Goal: Information Seeking & Learning: Learn about a topic

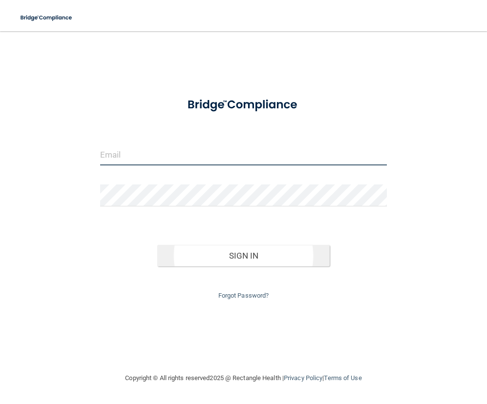
type input "[PERSON_NAME][EMAIL_ADDRESS][DOMAIN_NAME]"
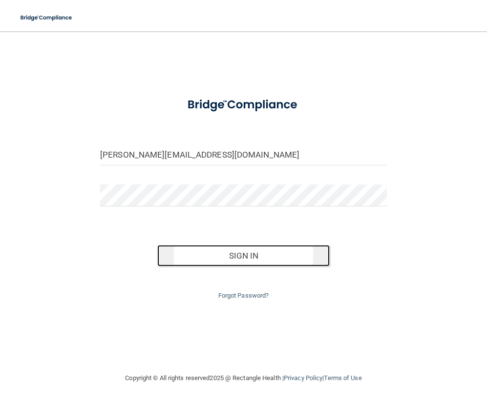
click at [232, 255] on button "Sign In" at bounding box center [243, 255] width 172 height 21
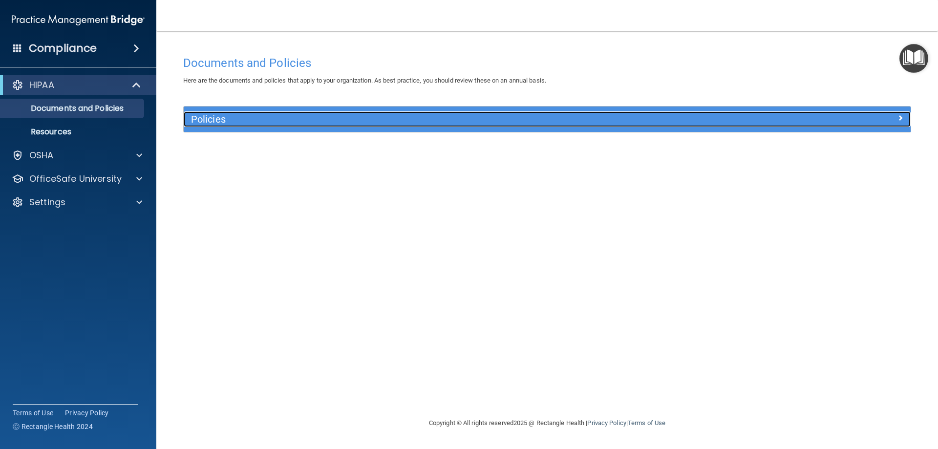
click at [322, 121] on h5 "Policies" at bounding box center [456, 119] width 530 height 11
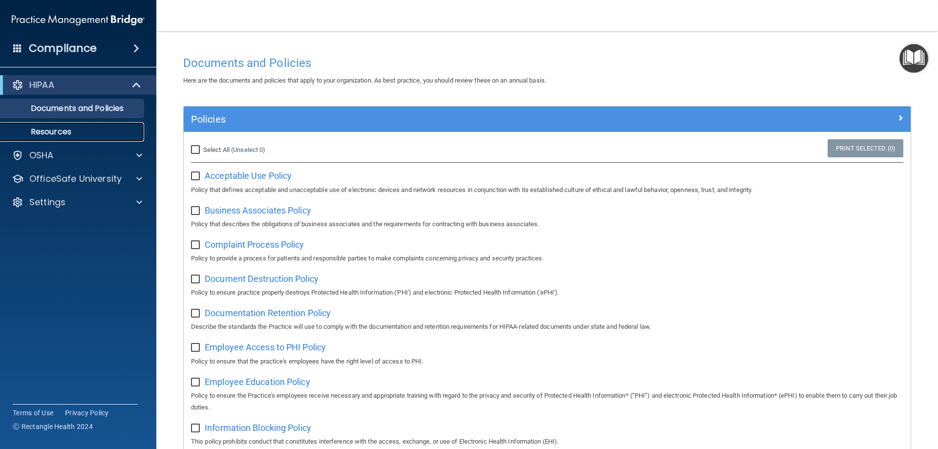
click at [47, 126] on link "Resources" at bounding box center [67, 132] width 154 height 20
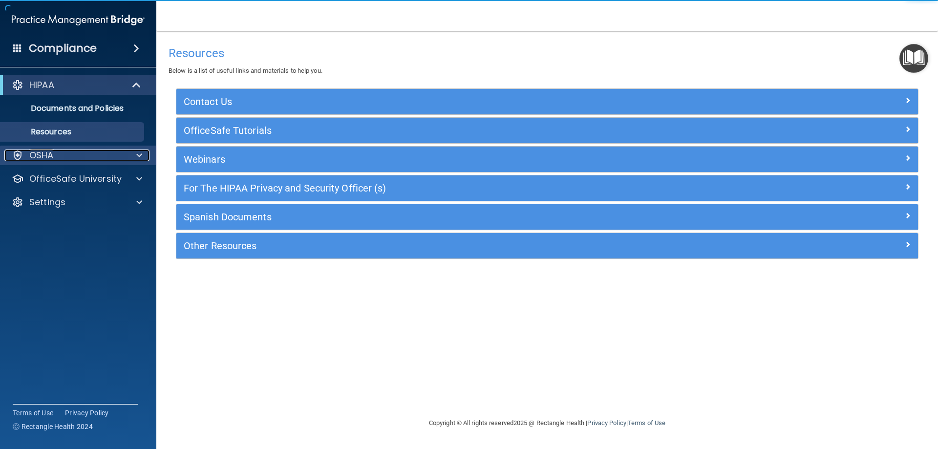
click at [64, 151] on div "OSHA" at bounding box center [64, 155] width 121 height 12
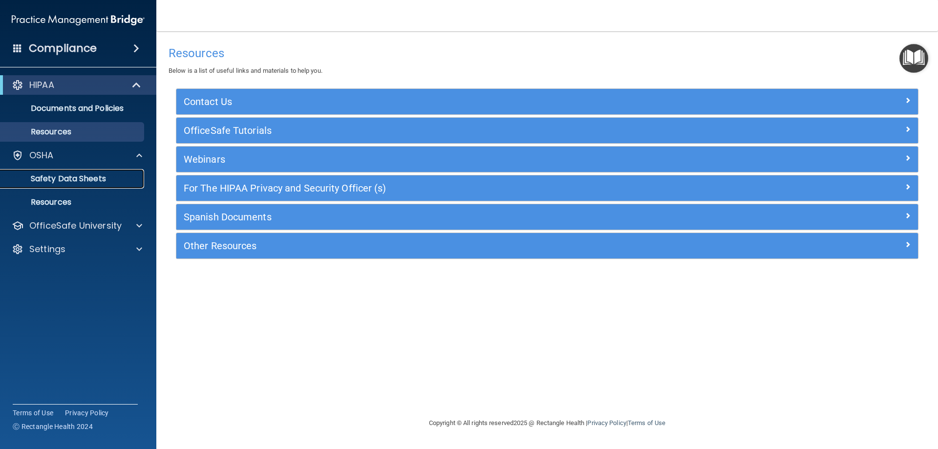
click at [79, 187] on link "Safety Data Sheets" at bounding box center [67, 179] width 154 height 20
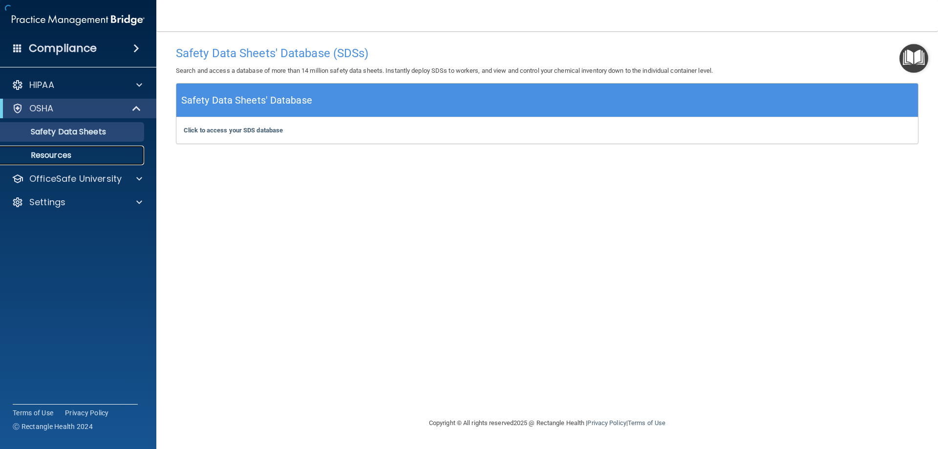
click at [76, 160] on p "Resources" at bounding box center [72, 155] width 133 height 10
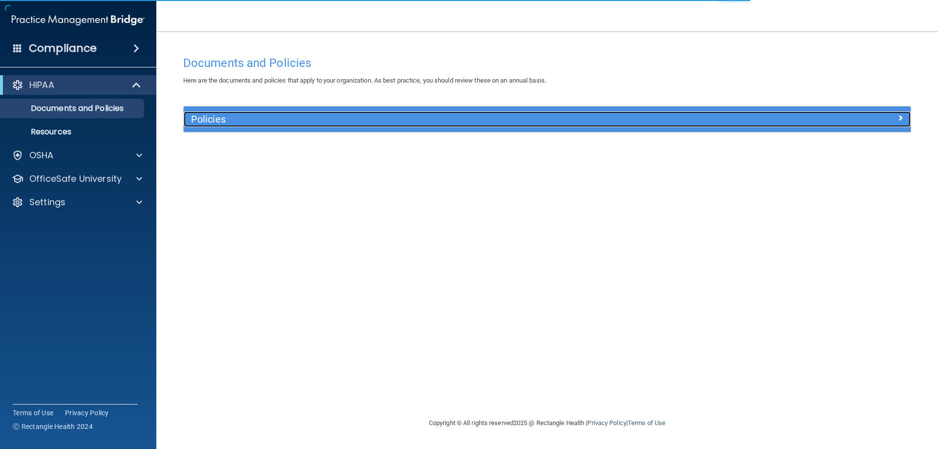
click at [260, 121] on h5 "Policies" at bounding box center [456, 119] width 530 height 11
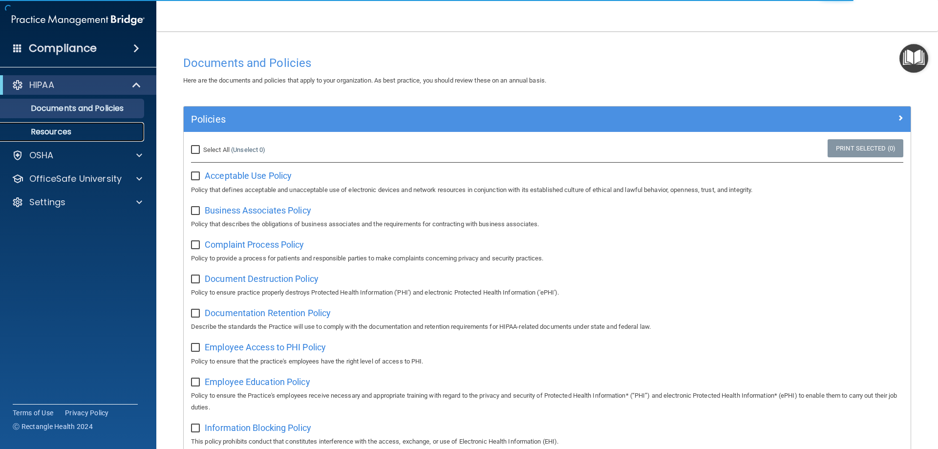
click at [68, 128] on p "Resources" at bounding box center [72, 132] width 133 height 10
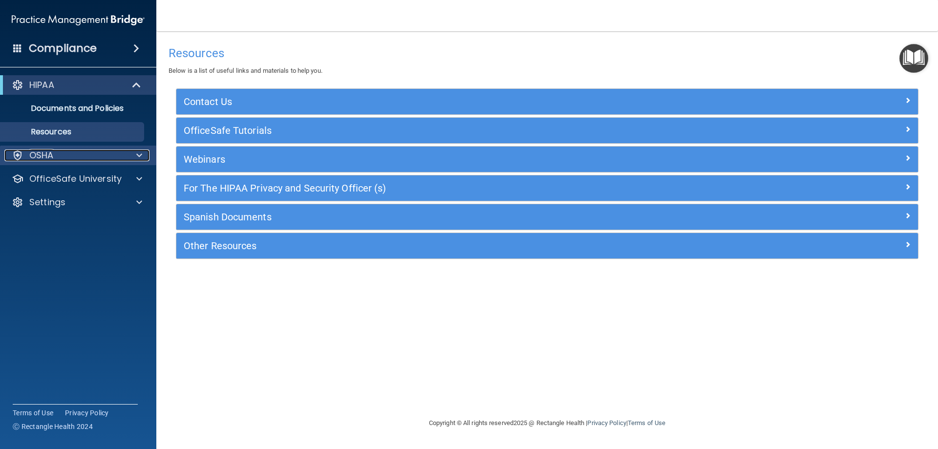
click at [76, 158] on div "OSHA" at bounding box center [64, 155] width 121 height 12
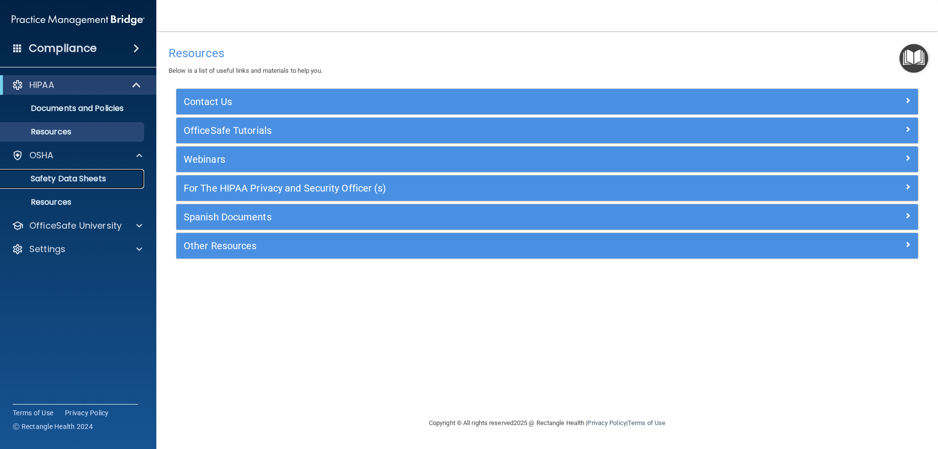
click at [94, 176] on p "Safety Data Sheets" at bounding box center [72, 179] width 133 height 10
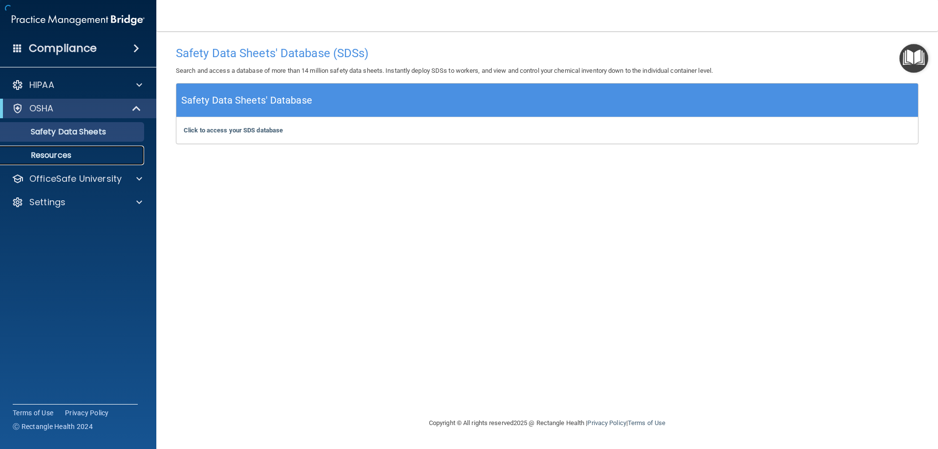
click at [78, 156] on p "Resources" at bounding box center [72, 155] width 133 height 10
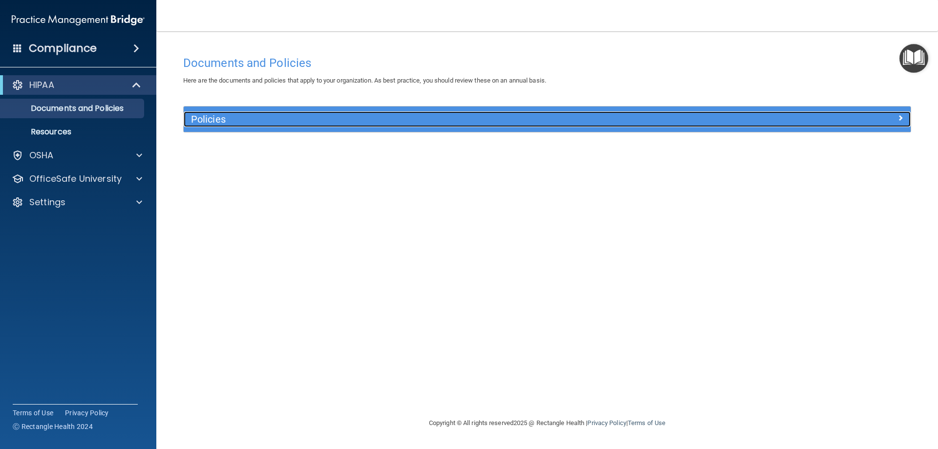
click at [306, 124] on h5 "Policies" at bounding box center [456, 119] width 530 height 11
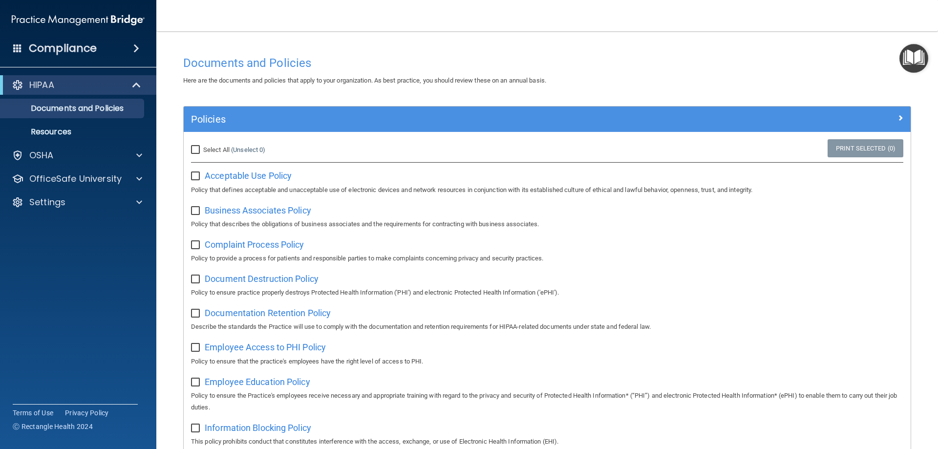
click at [197, 175] on input "checkbox" at bounding box center [196, 176] width 11 height 8
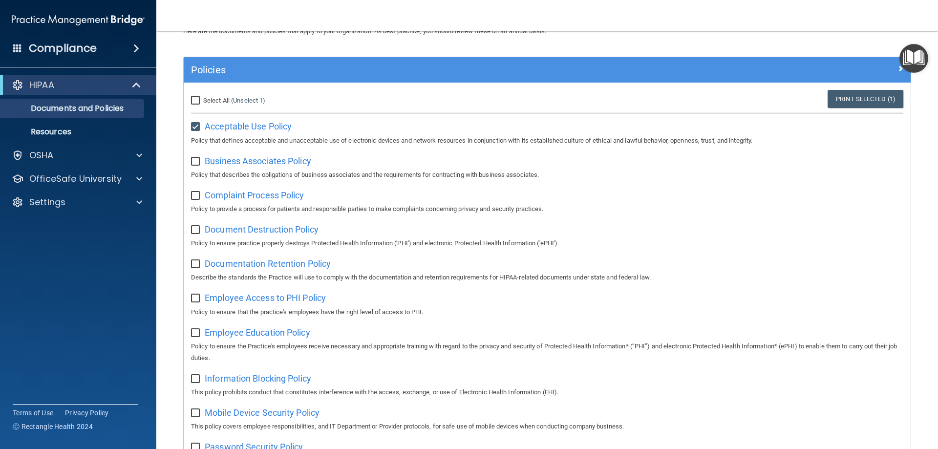
scroll to position [49, 0]
click at [195, 127] on input "checkbox" at bounding box center [196, 128] width 11 height 8
checkbox input "false"
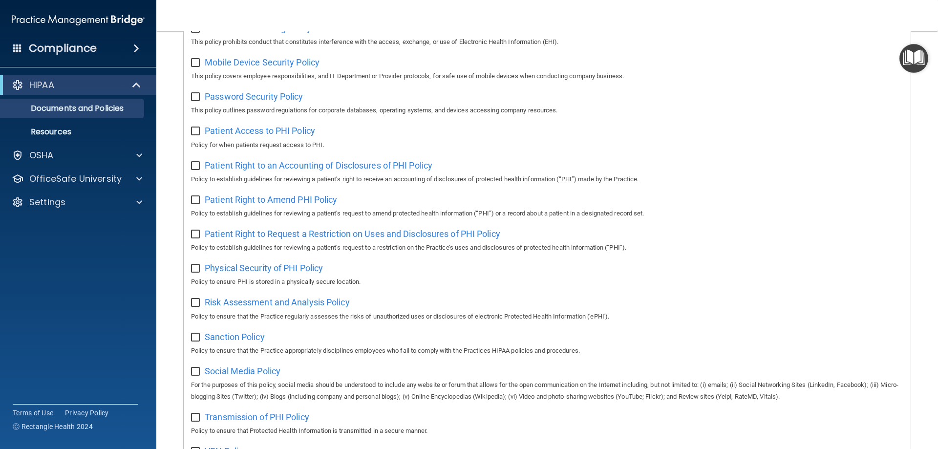
scroll to position [384, 0]
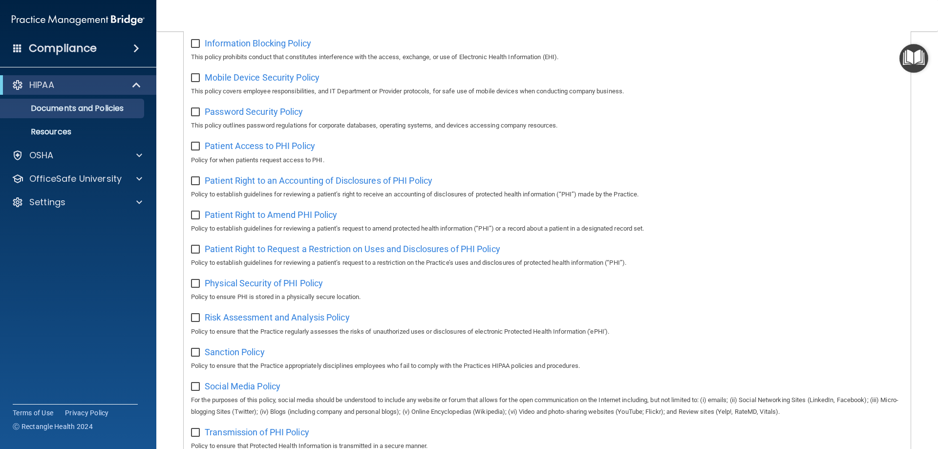
click at [98, 121] on ul "Documents and Policies Report an Incident Business Associates Emergency Plannin…" at bounding box center [78, 118] width 177 height 47
click at [77, 131] on p "Resources" at bounding box center [72, 132] width 133 height 10
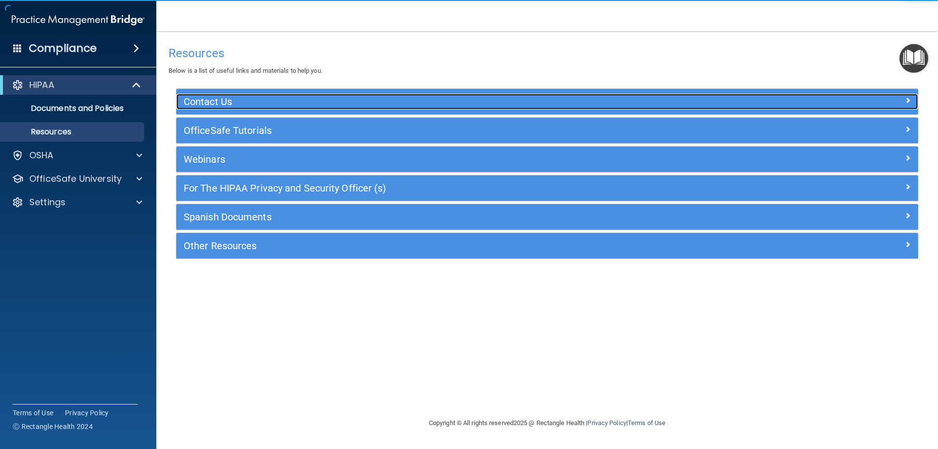
click at [199, 101] on h5 "Contact Us" at bounding box center [455, 101] width 542 height 11
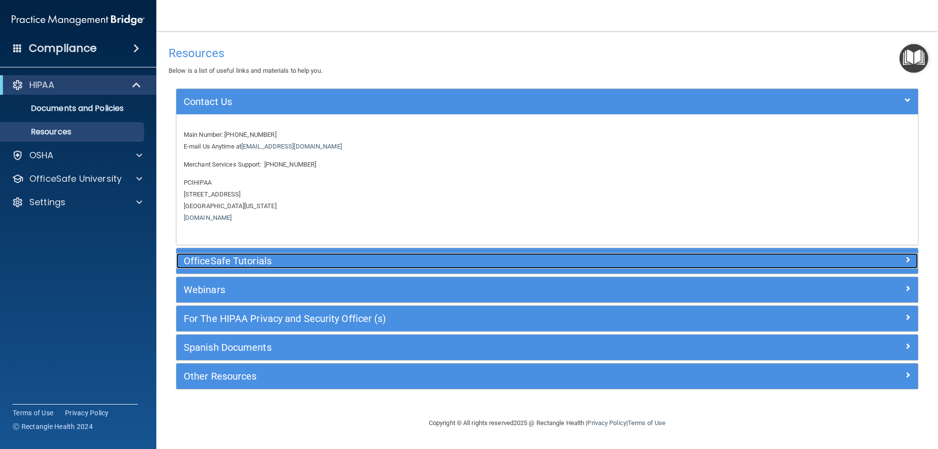
click at [248, 255] on h5 "OfficeSafe Tutorials" at bounding box center [455, 260] width 542 height 11
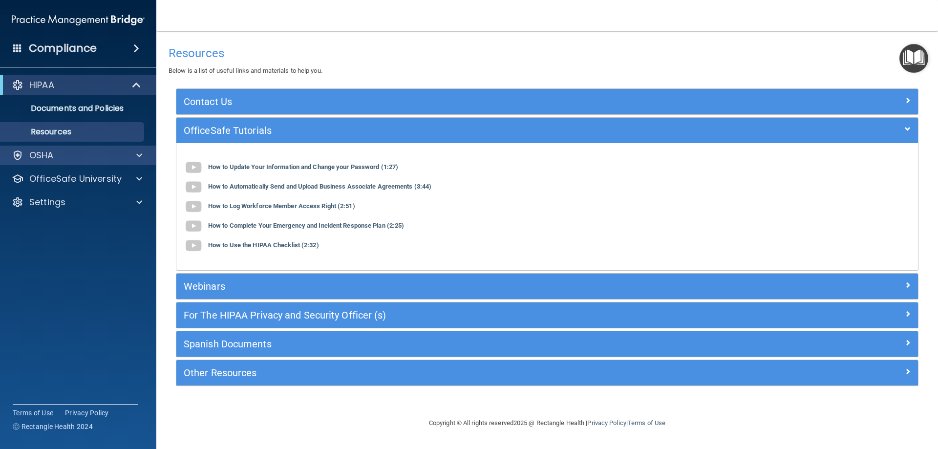
click at [65, 146] on div "OSHA" at bounding box center [78, 156] width 157 height 20
click at [76, 156] on div "OSHA" at bounding box center [64, 155] width 121 height 12
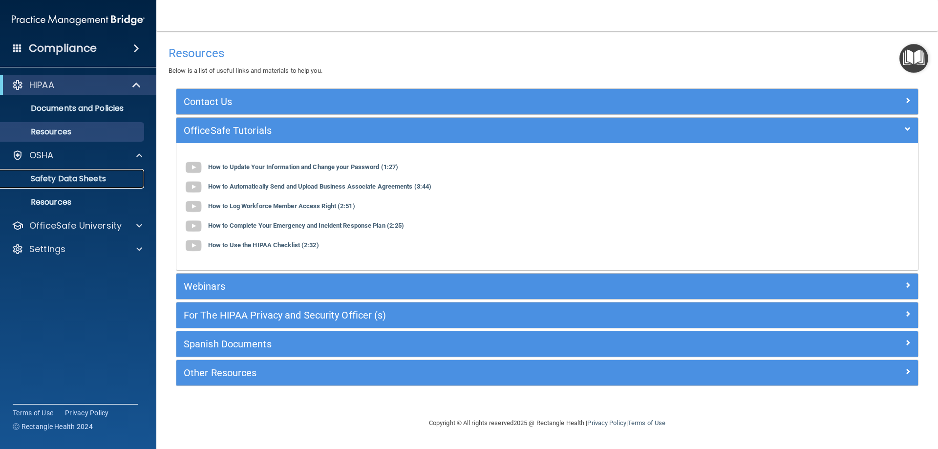
click at [85, 183] on p "Safety Data Sheets" at bounding box center [72, 179] width 133 height 10
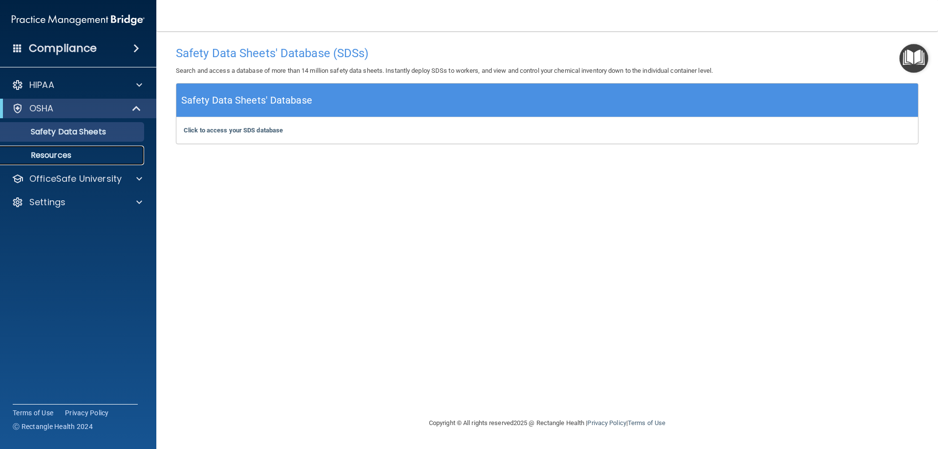
click at [86, 158] on p "Resources" at bounding box center [72, 155] width 133 height 10
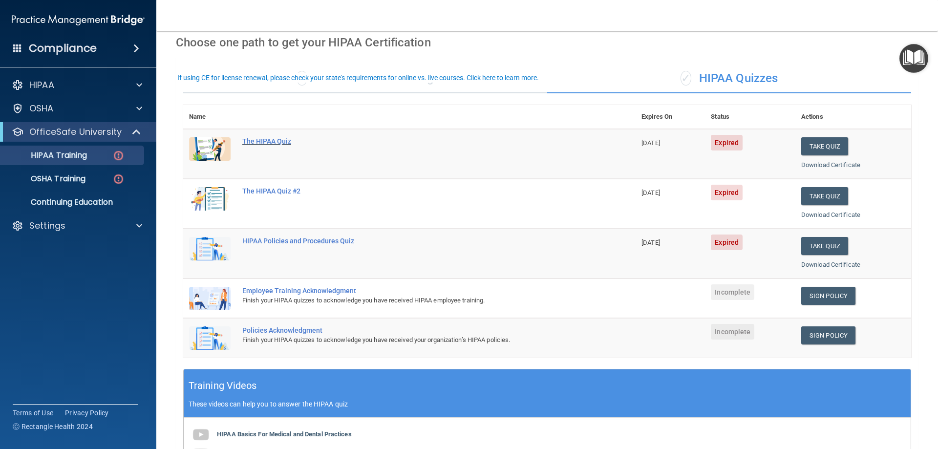
scroll to position [22, 0]
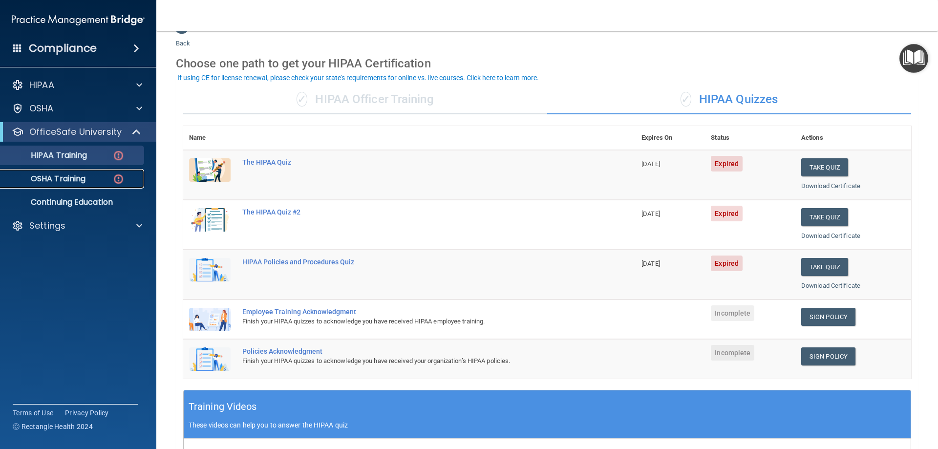
click at [93, 177] on div "OSHA Training" at bounding box center [72, 179] width 133 height 10
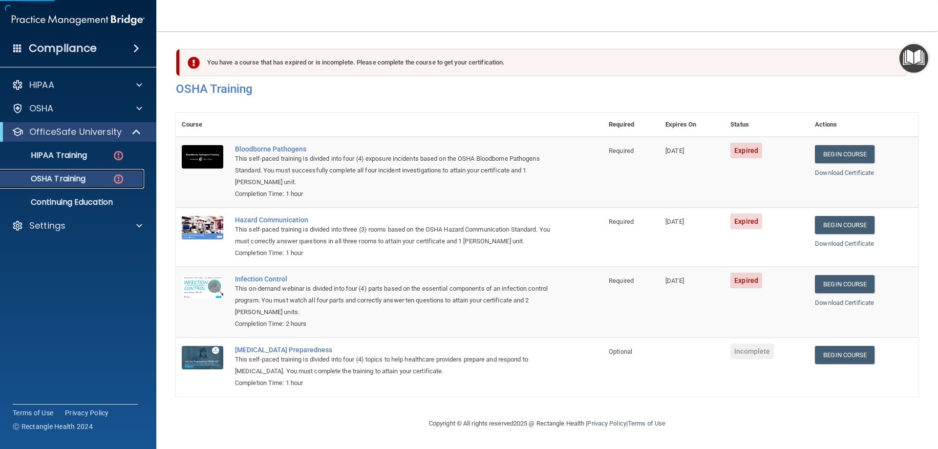
scroll to position [12, 0]
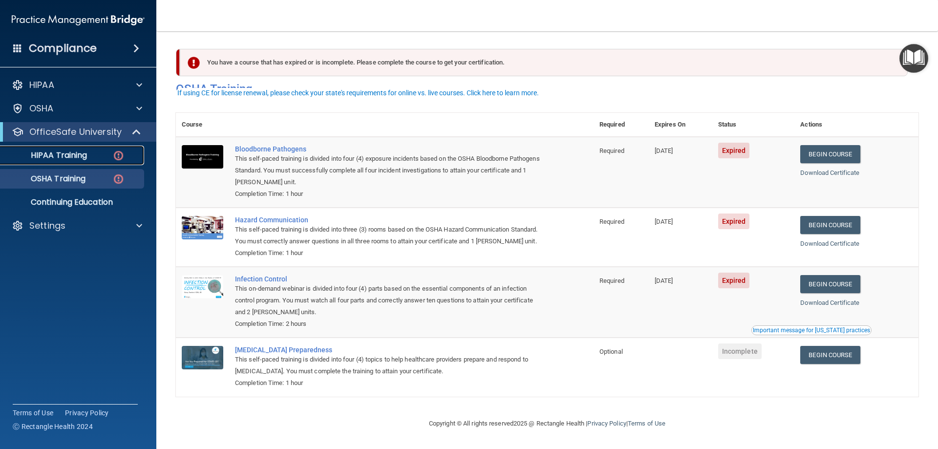
click at [84, 163] on link "HIPAA Training" at bounding box center [67, 156] width 154 height 20
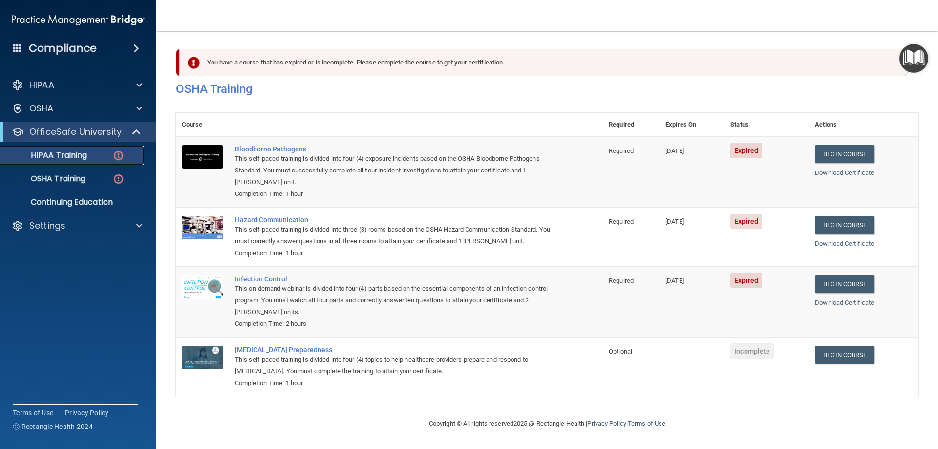
scroll to position [266, 0]
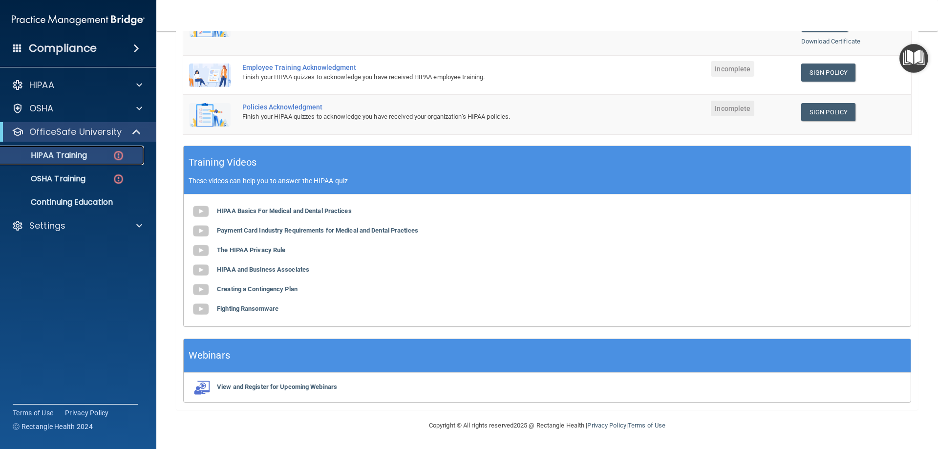
click at [103, 155] on div "HIPAA Training" at bounding box center [72, 155] width 133 height 10
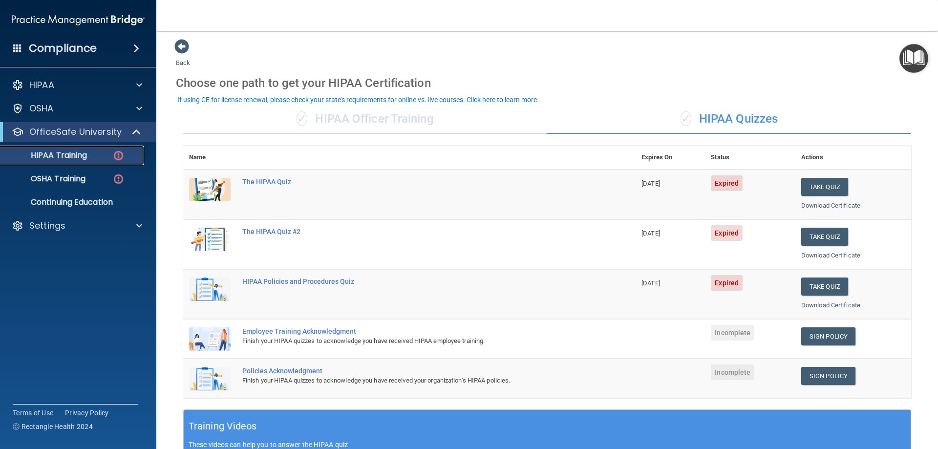
scroll to position [0, 0]
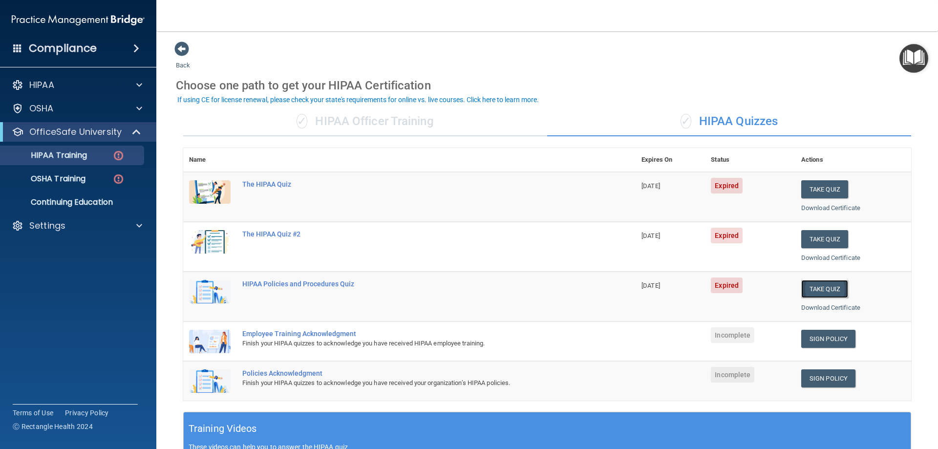
click at [808, 285] on button "Take Quiz" at bounding box center [824, 289] width 47 height 18
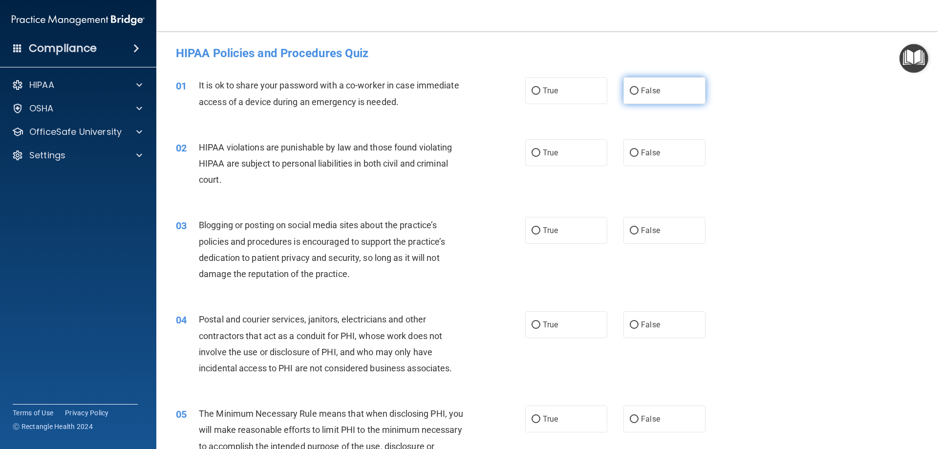
click at [634, 91] on input "False" at bounding box center [634, 90] width 9 height 7
radio input "true"
click at [539, 152] on label "True" at bounding box center [566, 152] width 82 height 27
click at [539, 152] on input "True" at bounding box center [535, 152] width 9 height 7
radio input "true"
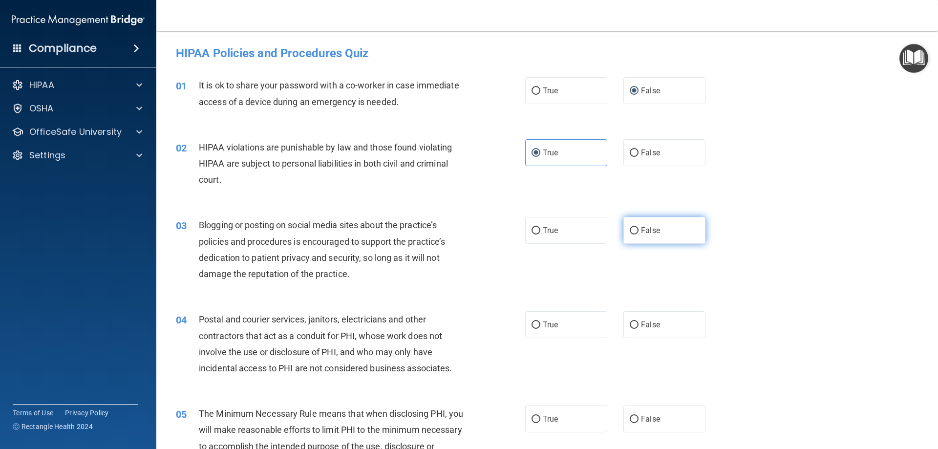
click at [641, 233] on span "False" at bounding box center [650, 230] width 19 height 9
click at [636, 233] on input "False" at bounding box center [634, 230] width 9 height 7
radio input "true"
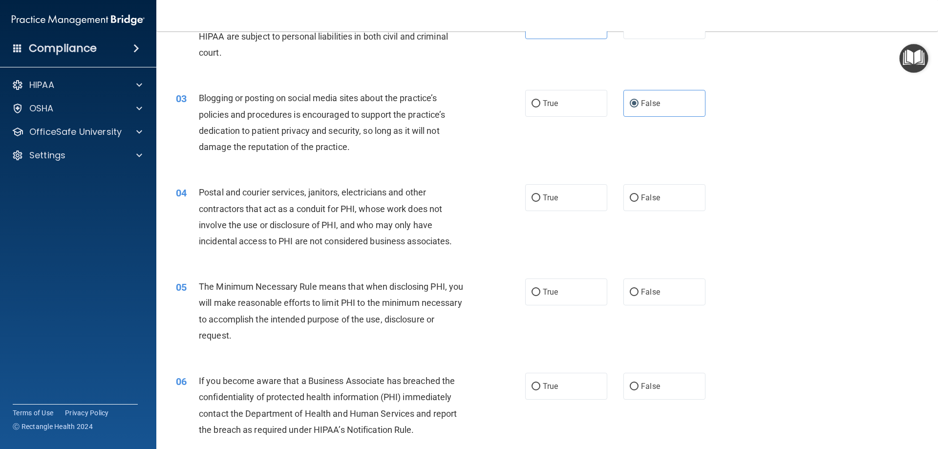
scroll to position [147, 0]
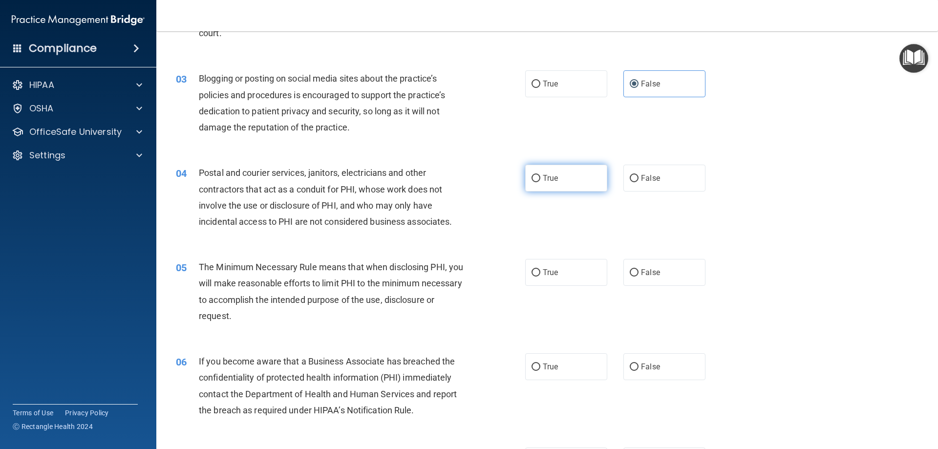
click at [532, 177] on input "True" at bounding box center [535, 178] width 9 height 7
radio input "true"
click at [543, 269] on span "True" at bounding box center [550, 272] width 15 height 9
click at [540, 269] on input "True" at bounding box center [535, 272] width 9 height 7
radio input "true"
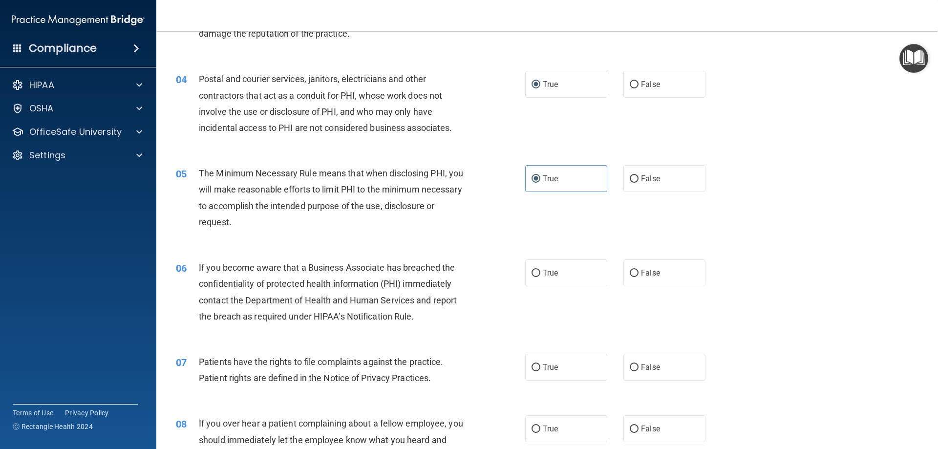
scroll to position [244, 0]
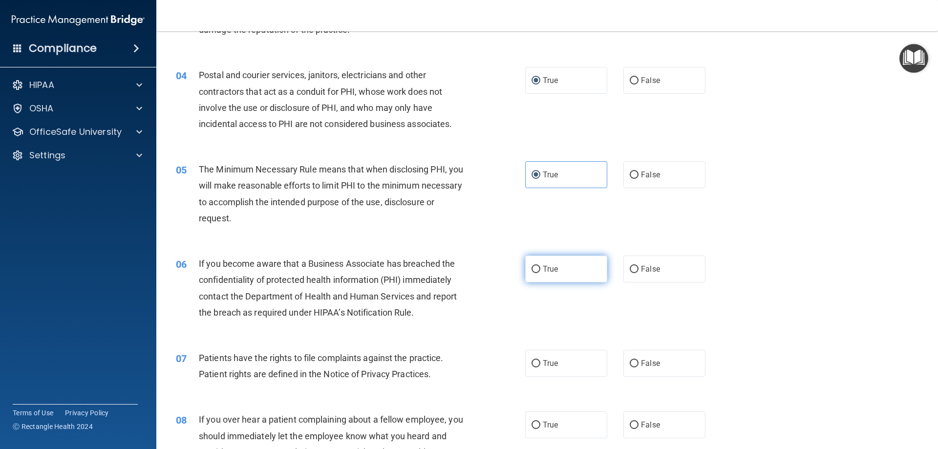
click at [533, 272] on input "True" at bounding box center [535, 269] width 9 height 7
radio input "true"
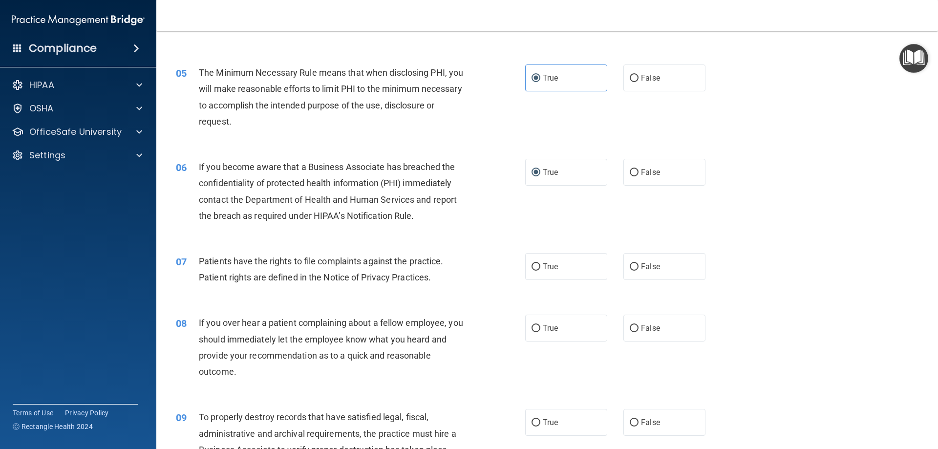
scroll to position [342, 0]
click at [545, 266] on span "True" at bounding box center [550, 265] width 15 height 9
click at [540, 266] on input "True" at bounding box center [535, 265] width 9 height 7
radio input "true"
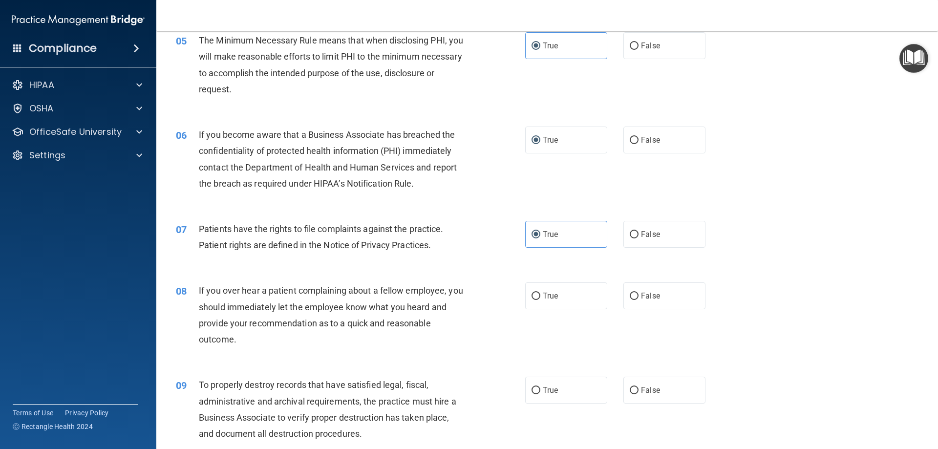
scroll to position [391, 0]
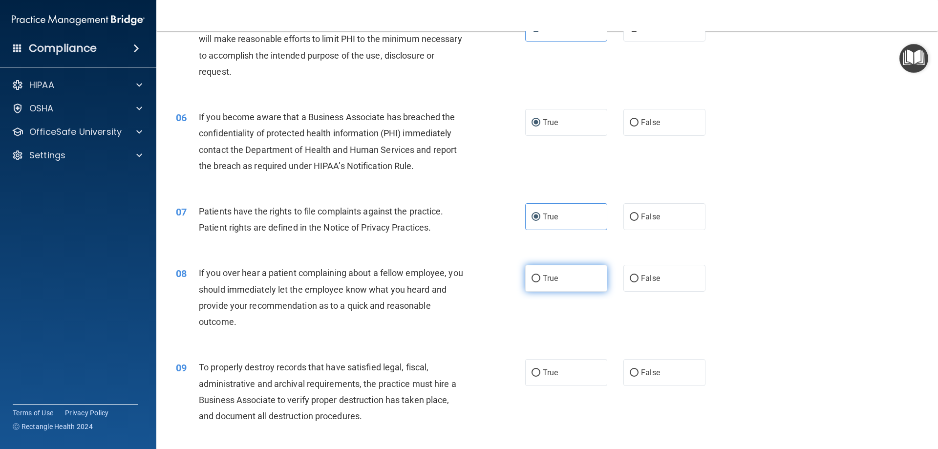
click at [576, 278] on label "True" at bounding box center [566, 278] width 82 height 27
click at [540, 278] on input "True" at bounding box center [535, 278] width 9 height 7
radio input "true"
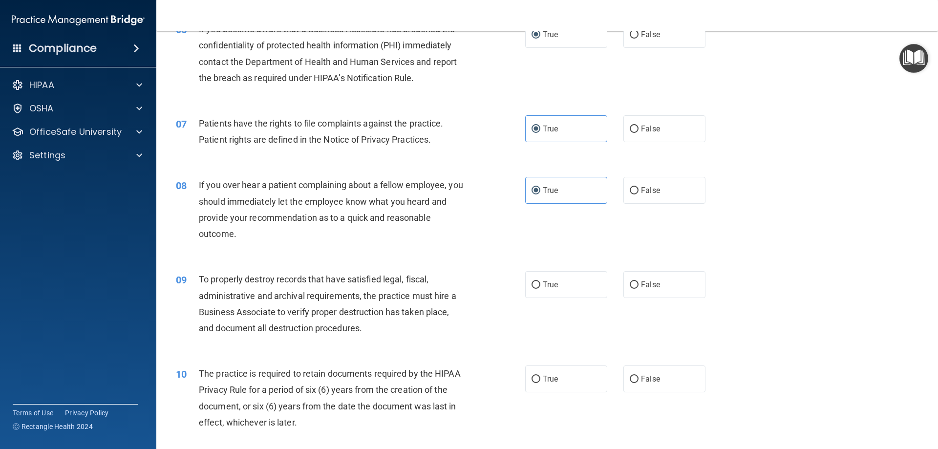
scroll to position [537, 0]
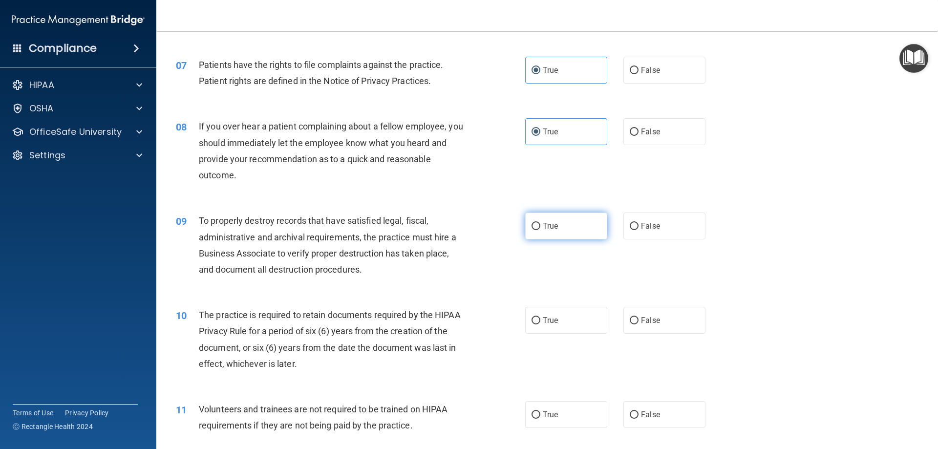
click at [540, 221] on label "True" at bounding box center [566, 225] width 82 height 27
click at [540, 223] on input "True" at bounding box center [535, 226] width 9 height 7
radio input "true"
click at [539, 323] on label "True" at bounding box center [566, 320] width 82 height 27
click at [539, 323] on input "True" at bounding box center [535, 320] width 9 height 7
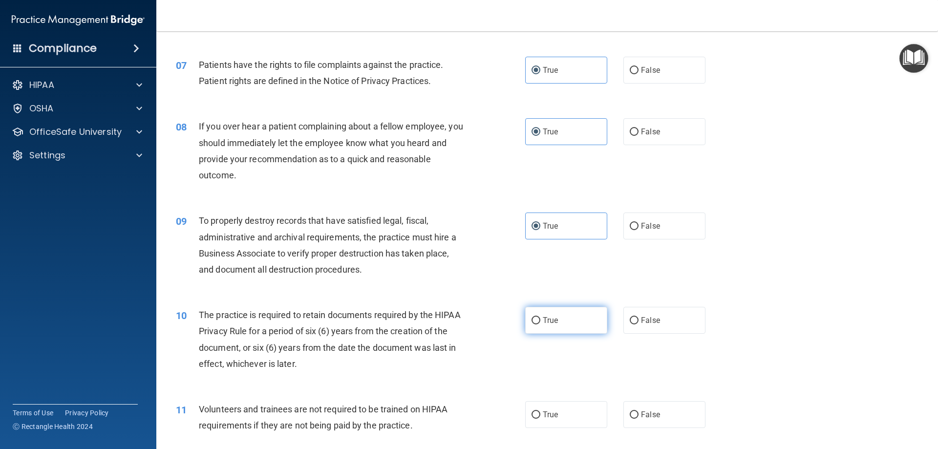
radio input "true"
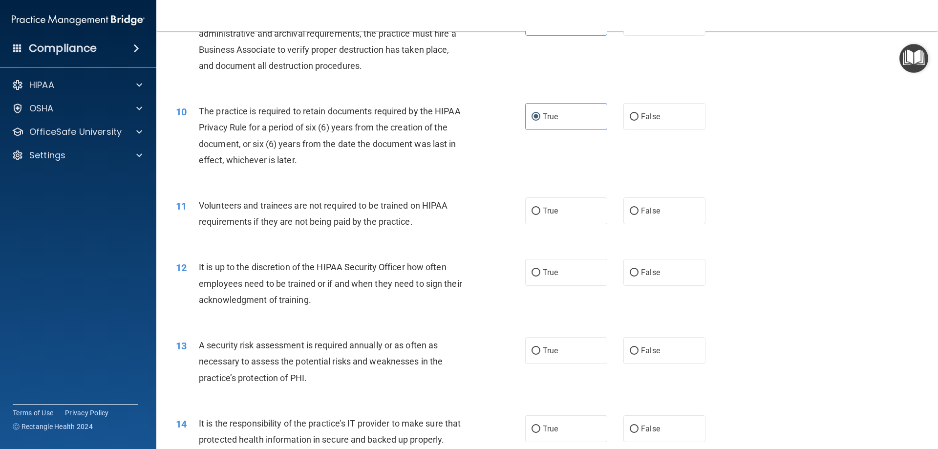
scroll to position [782, 0]
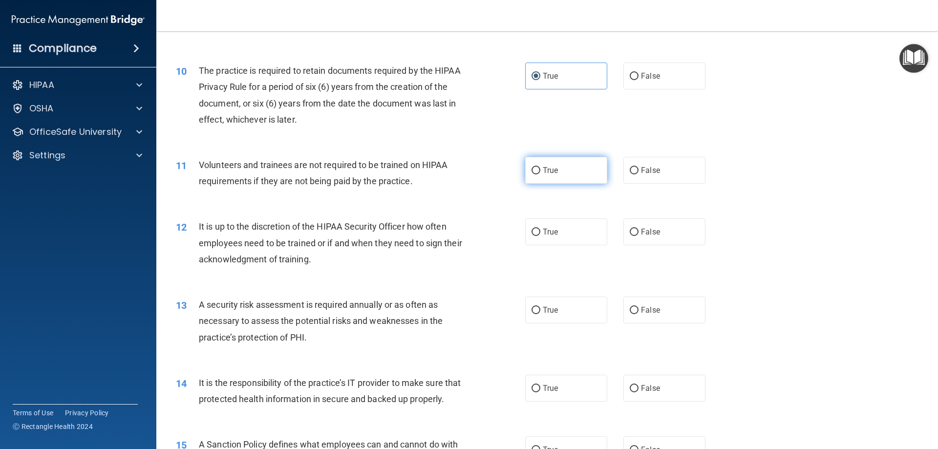
click at [532, 167] on input "True" at bounding box center [535, 170] width 9 height 7
radio input "true"
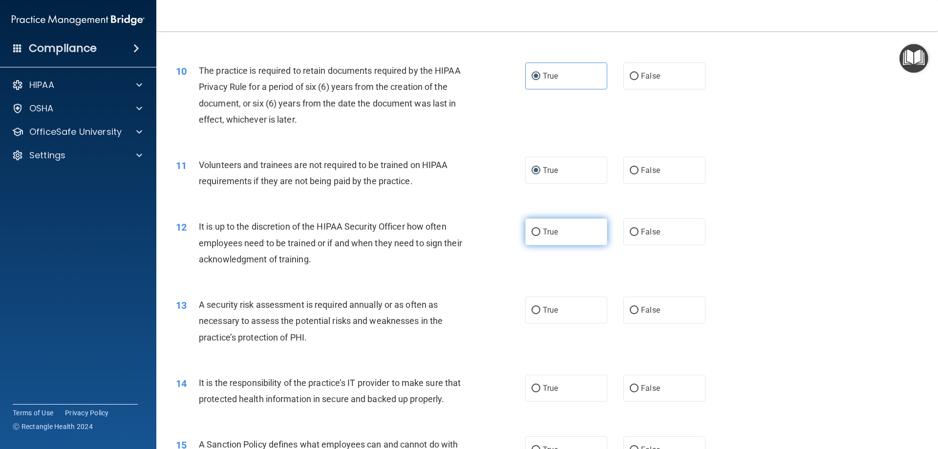
click at [532, 233] on input "True" at bounding box center [535, 232] width 9 height 7
radio input "true"
click at [536, 307] on input "True" at bounding box center [535, 310] width 9 height 7
radio input "true"
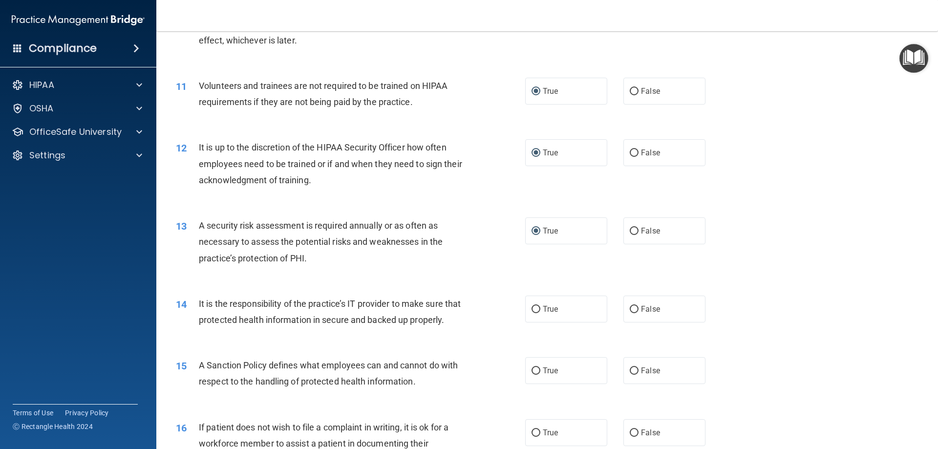
scroll to position [977, 0]
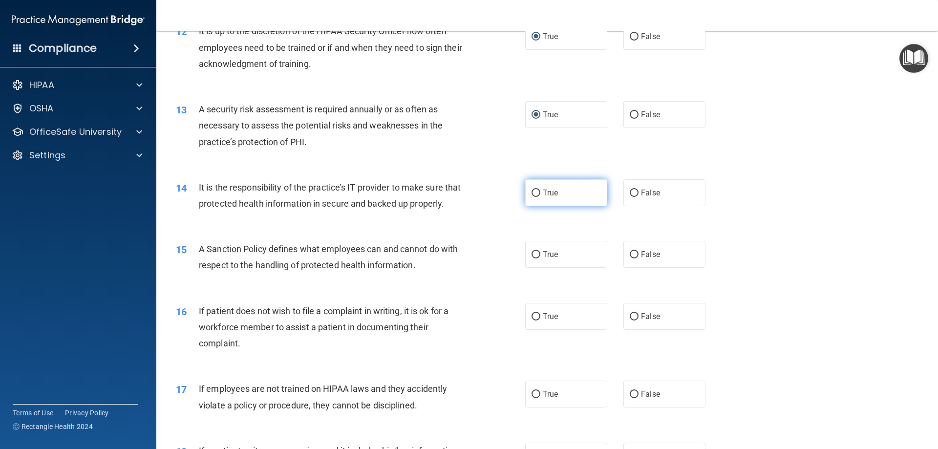
click at [535, 192] on input "True" at bounding box center [535, 193] width 9 height 7
radio input "true"
click at [548, 259] on span "True" at bounding box center [550, 254] width 15 height 9
click at [540, 258] on input "True" at bounding box center [535, 254] width 9 height 7
radio input "true"
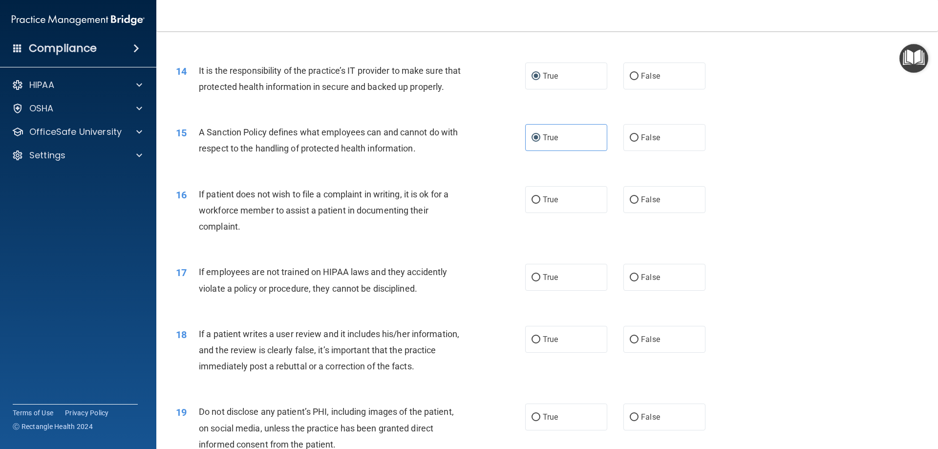
scroll to position [1123, 0]
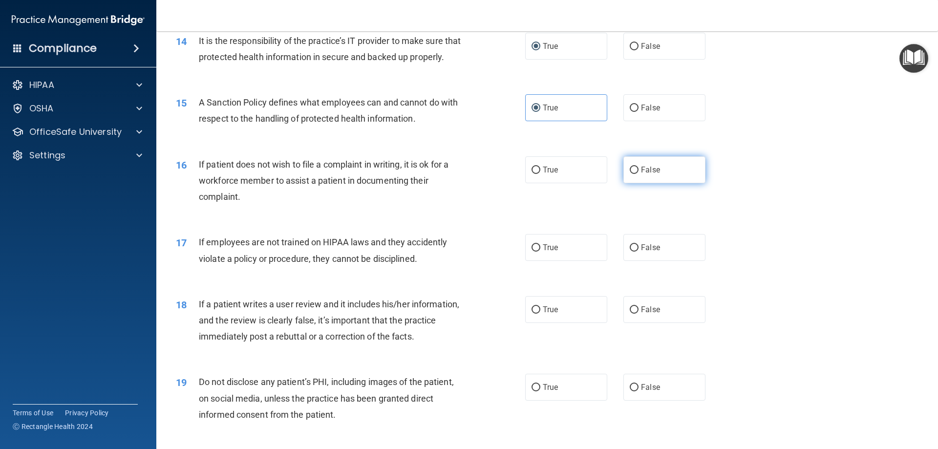
click at [647, 174] on span "False" at bounding box center [650, 169] width 19 height 9
click at [638, 174] on input "False" at bounding box center [634, 170] width 9 height 7
radio input "true"
click at [641, 252] on span "False" at bounding box center [650, 247] width 19 height 9
click at [638, 252] on input "False" at bounding box center [634, 247] width 9 height 7
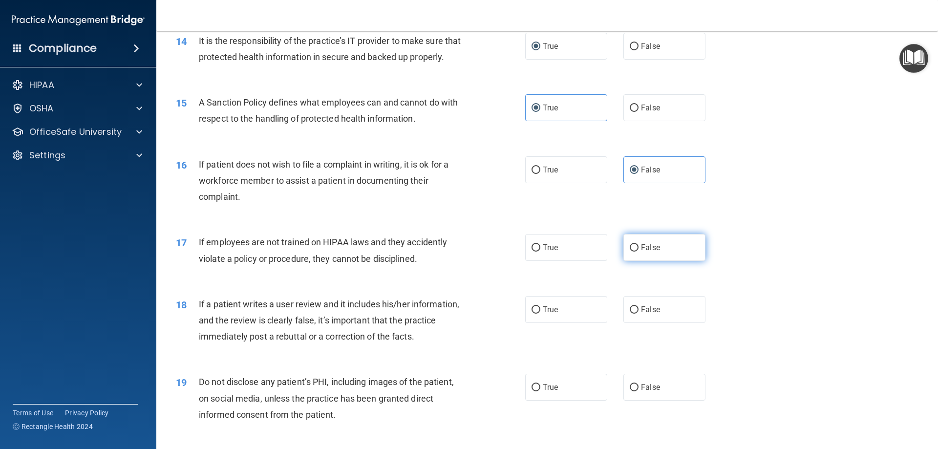
radio input "true"
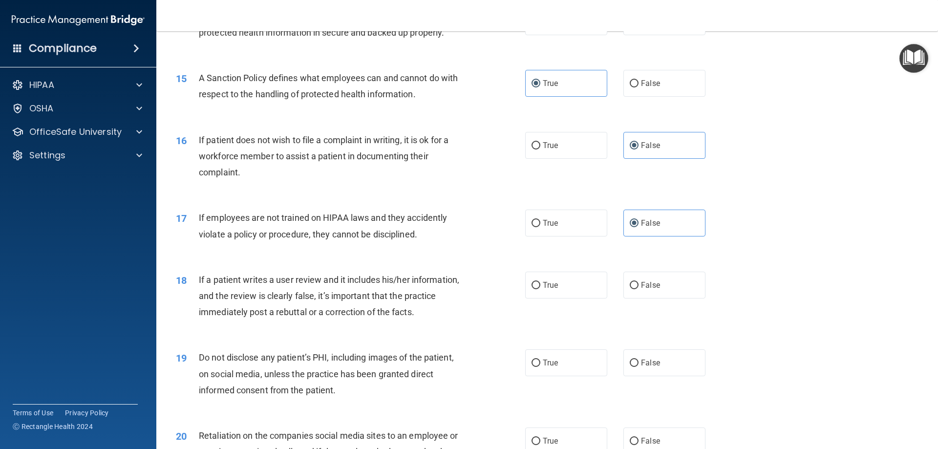
scroll to position [1172, 0]
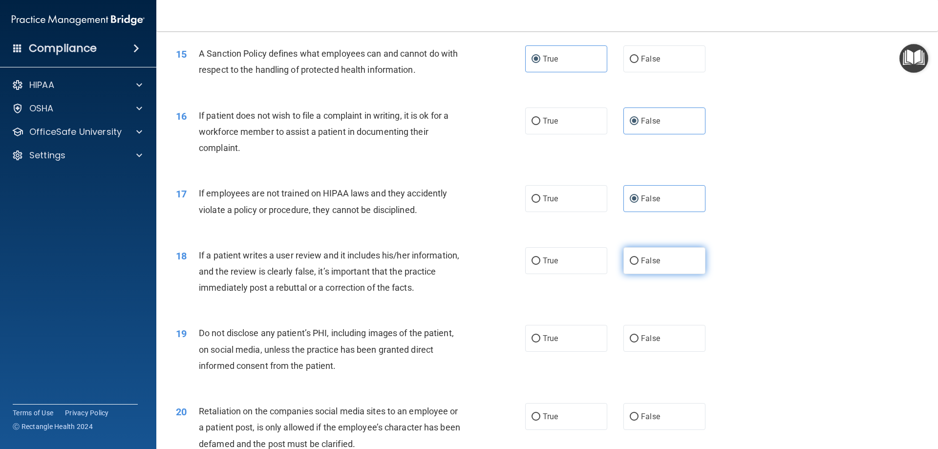
click at [635, 274] on label "False" at bounding box center [664, 260] width 82 height 27
click at [635, 265] on input "False" at bounding box center [634, 260] width 9 height 7
radio input "true"
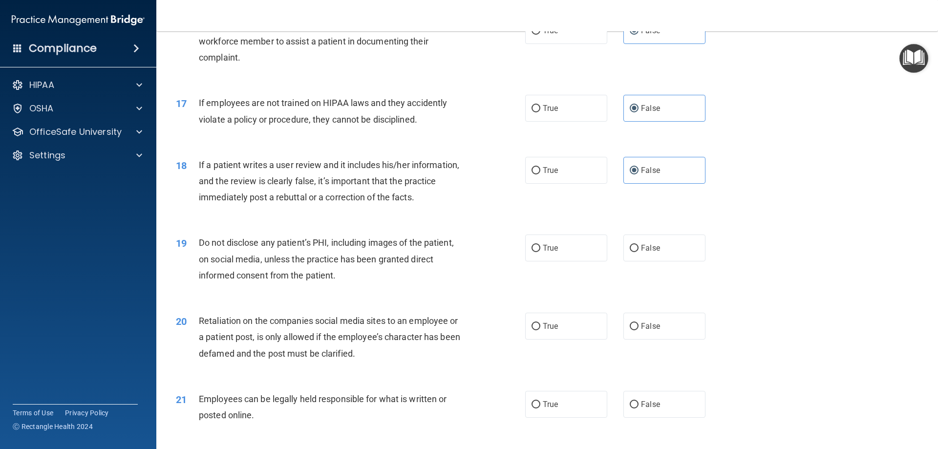
scroll to position [1270, 0]
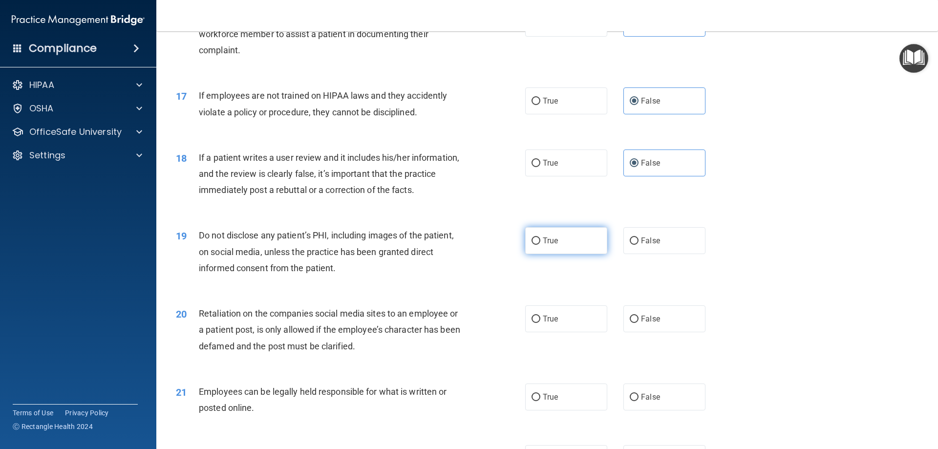
click at [543, 245] on span "True" at bounding box center [550, 240] width 15 height 9
click at [539, 245] on input "True" at bounding box center [535, 240] width 9 height 7
radio input "true"
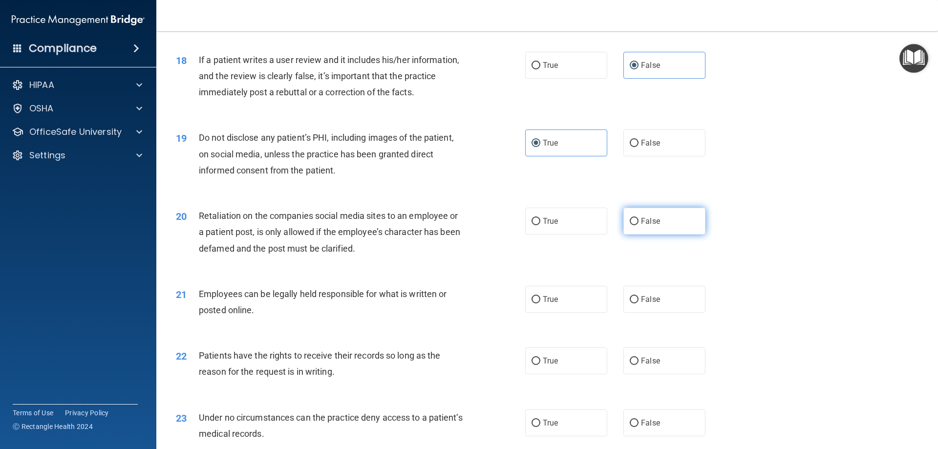
click at [623, 234] on label "False" at bounding box center [664, 221] width 82 height 27
click at [630, 225] on input "False" at bounding box center [634, 221] width 9 height 7
radio input "true"
click at [641, 226] on span "False" at bounding box center [650, 220] width 19 height 9
click at [638, 225] on input "False" at bounding box center [634, 221] width 9 height 7
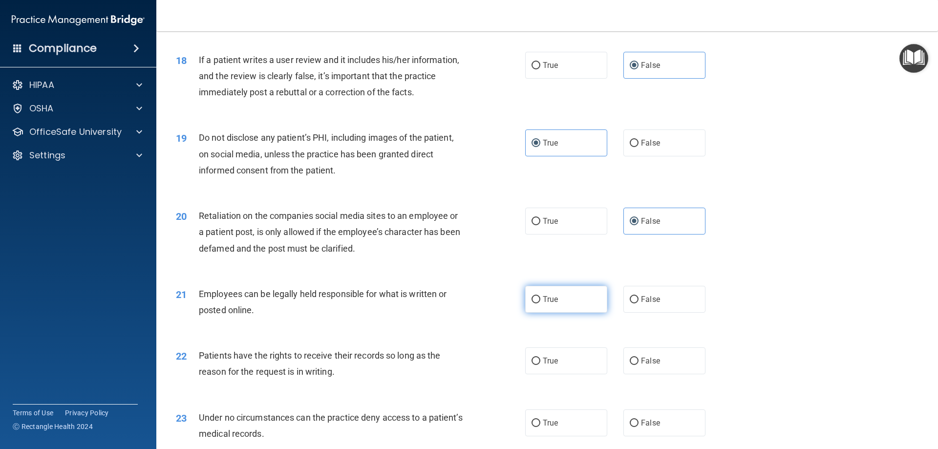
click at [543, 304] on span "True" at bounding box center [550, 299] width 15 height 9
click at [539, 303] on input "True" at bounding box center [535, 299] width 9 height 7
radio input "true"
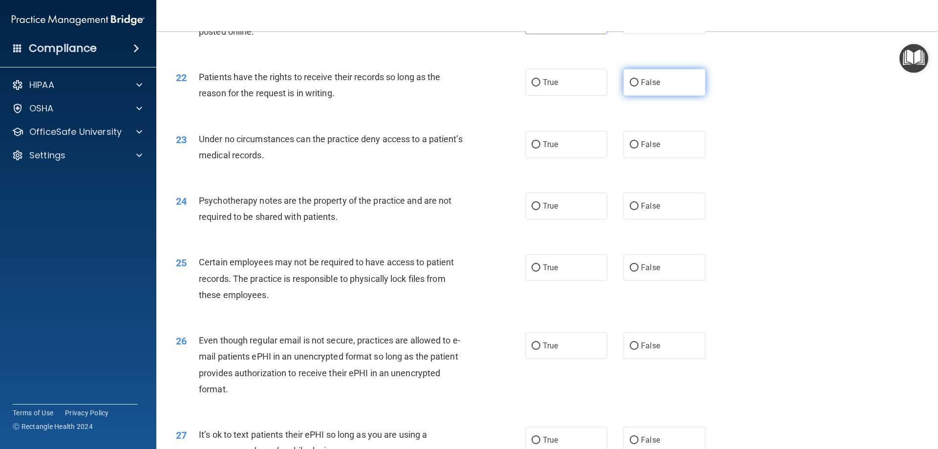
scroll to position [1515, 0]
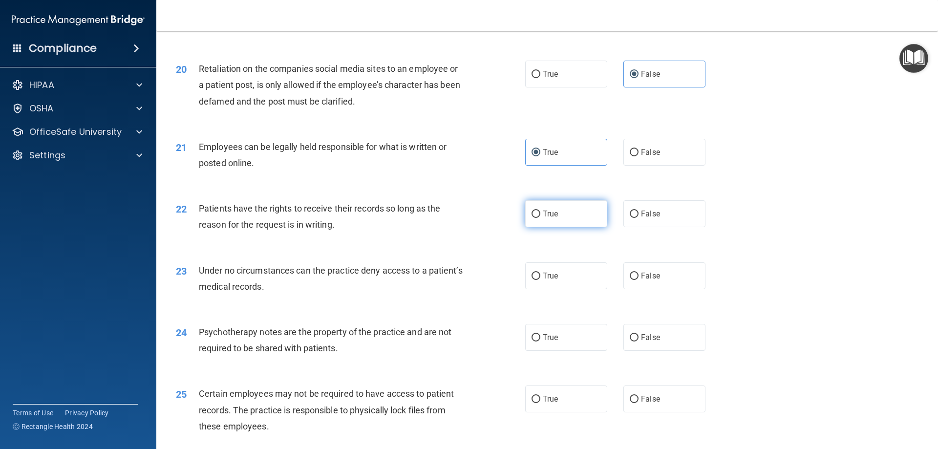
click at [531, 218] on input "True" at bounding box center [535, 214] width 9 height 7
radio input "true"
click at [647, 218] on span "False" at bounding box center [650, 213] width 19 height 9
click at [638, 218] on input "False" at bounding box center [634, 214] width 9 height 7
radio input "true"
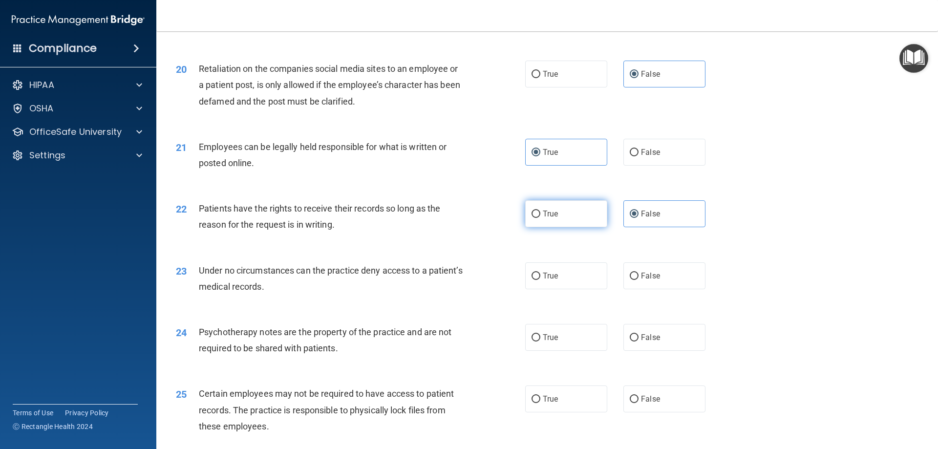
click at [543, 218] on span "True" at bounding box center [550, 213] width 15 height 9
click at [540, 218] on input "True" at bounding box center [535, 214] width 9 height 7
radio input "true"
radio input "false"
click at [546, 280] on span "True" at bounding box center [550, 275] width 15 height 9
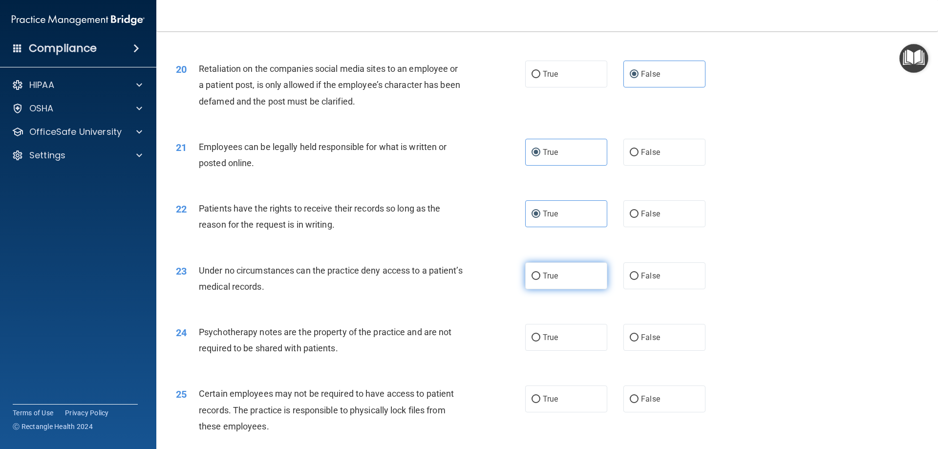
click at [540, 280] on input "True" at bounding box center [535, 276] width 9 height 7
radio input "true"
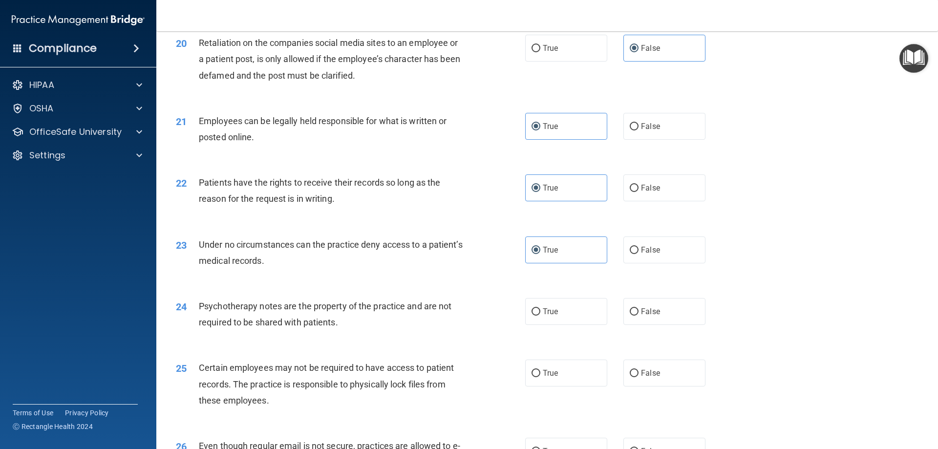
scroll to position [1564, 0]
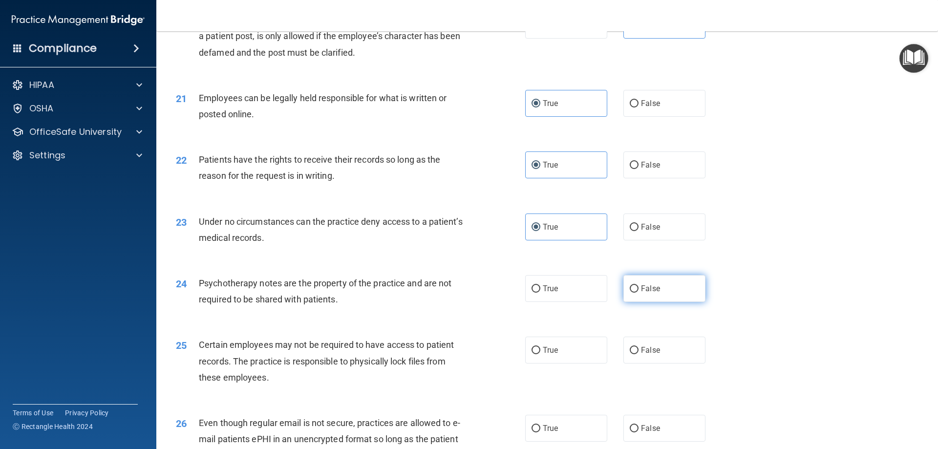
click at [634, 302] on label "False" at bounding box center [664, 288] width 82 height 27
click at [634, 293] on input "False" at bounding box center [634, 288] width 9 height 7
radio input "true"
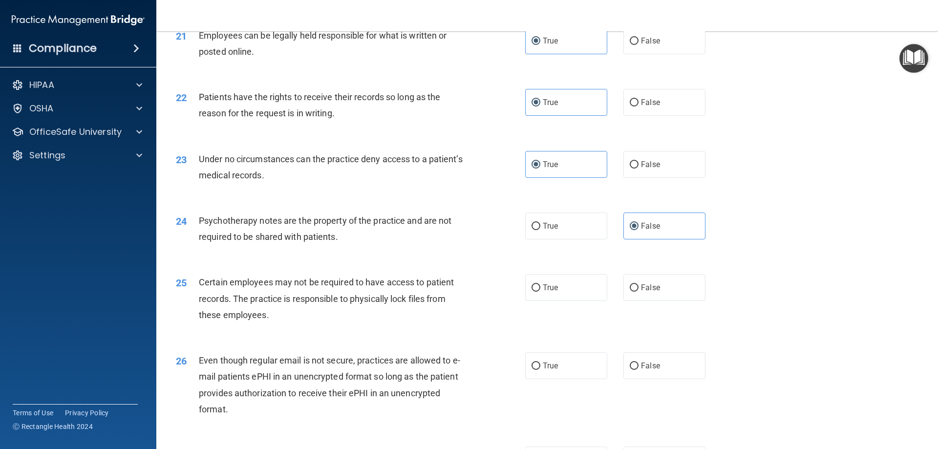
scroll to position [1661, 0]
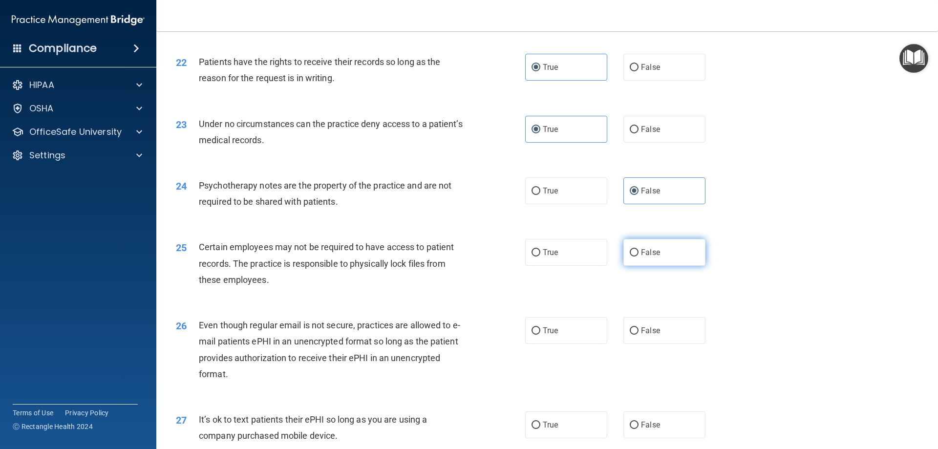
click at [662, 265] on label "False" at bounding box center [664, 252] width 82 height 27
click at [638, 256] on input "False" at bounding box center [634, 252] width 9 height 7
radio input "true"
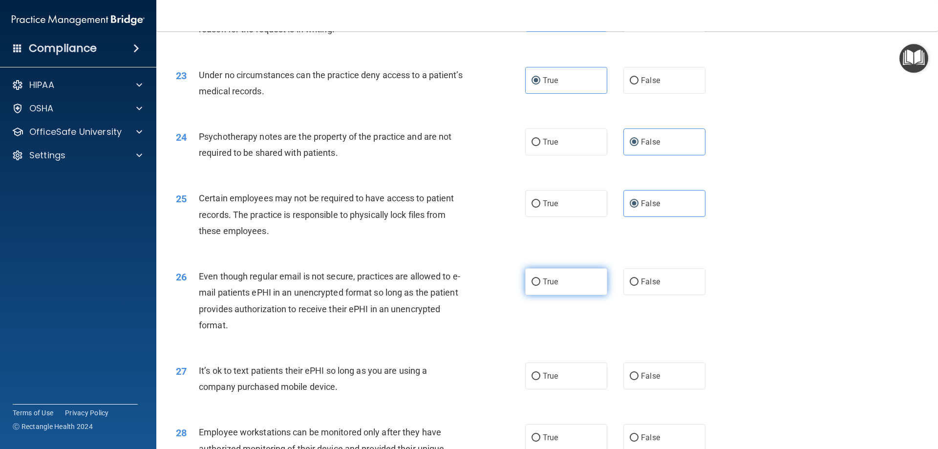
click at [560, 295] on label "True" at bounding box center [566, 281] width 82 height 27
click at [540, 286] on input "True" at bounding box center [535, 281] width 9 height 7
radio input "true"
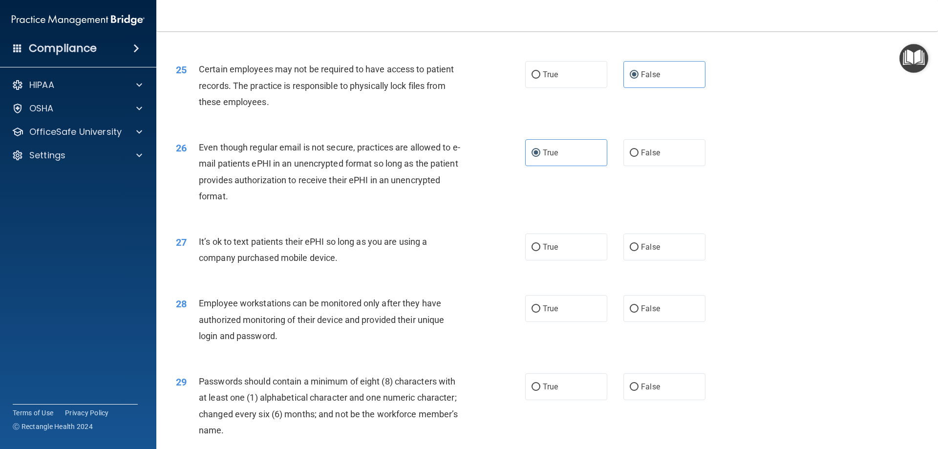
scroll to position [1857, 0]
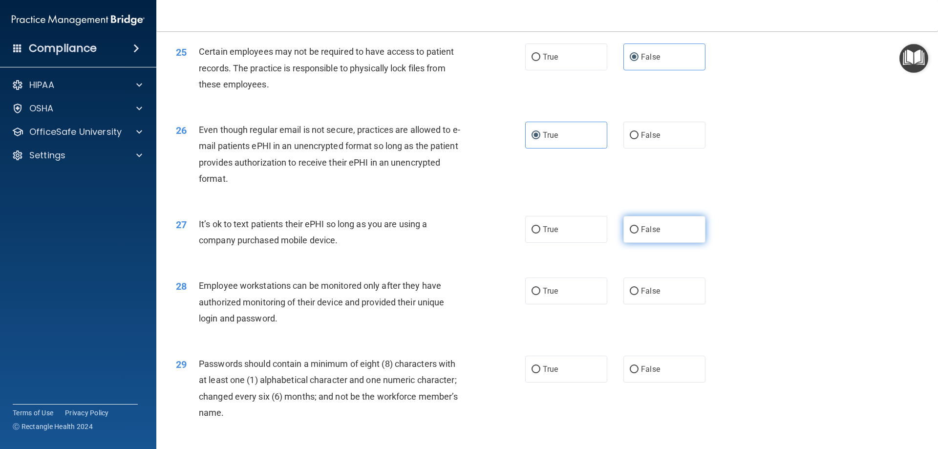
click at [641, 234] on span "False" at bounding box center [650, 229] width 19 height 9
click at [638, 233] on input "False" at bounding box center [634, 229] width 9 height 7
radio input "true"
click at [648, 302] on label "False" at bounding box center [664, 290] width 82 height 27
click at [638, 295] on input "False" at bounding box center [634, 291] width 9 height 7
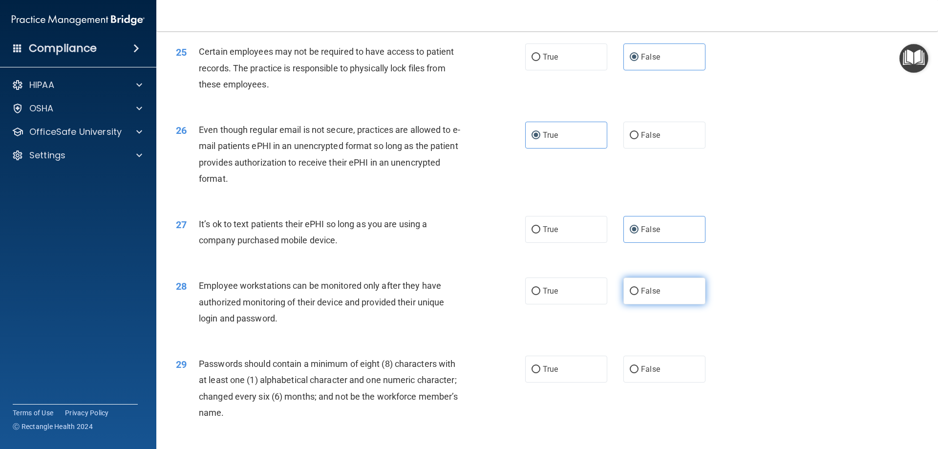
radio input "true"
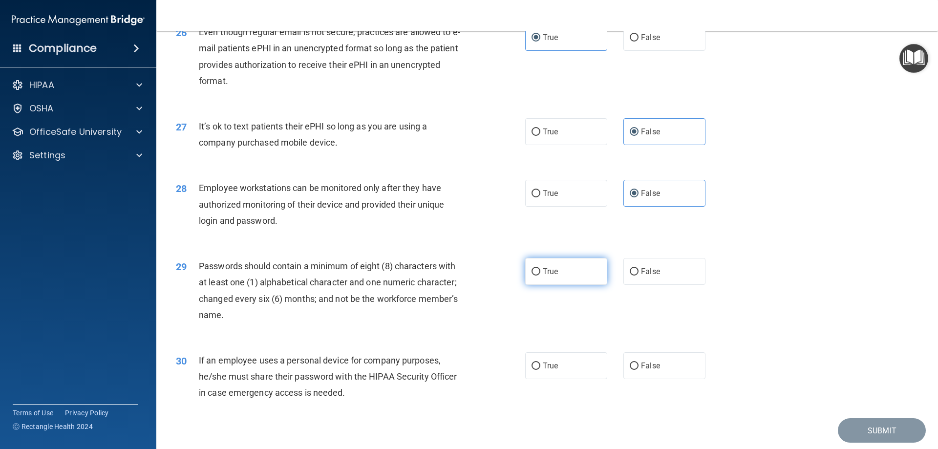
click at [557, 285] on label "True" at bounding box center [566, 271] width 82 height 27
click at [540, 276] on input "True" at bounding box center [535, 271] width 9 height 7
radio input "true"
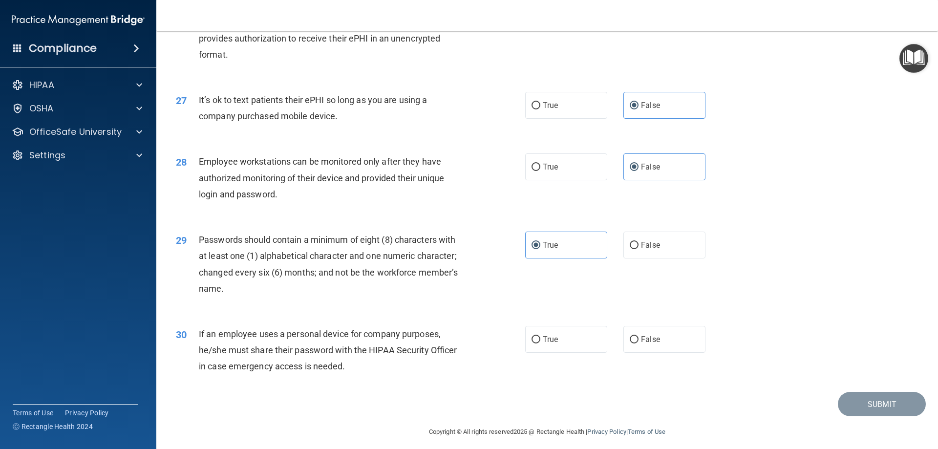
scroll to position [2003, 0]
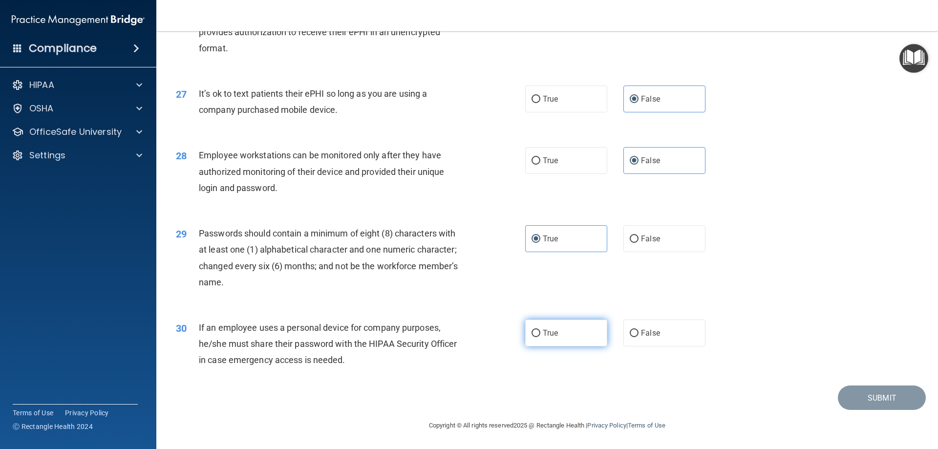
click at [539, 325] on label "True" at bounding box center [566, 332] width 82 height 27
click at [539, 330] on input "True" at bounding box center [535, 333] width 9 height 7
radio input "true"
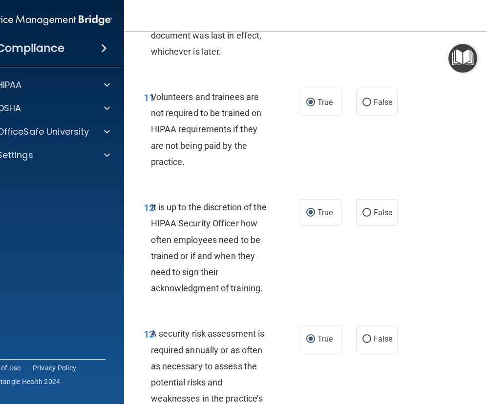
scroll to position [2569, 0]
